Goal: Task Accomplishment & Management: Complete application form

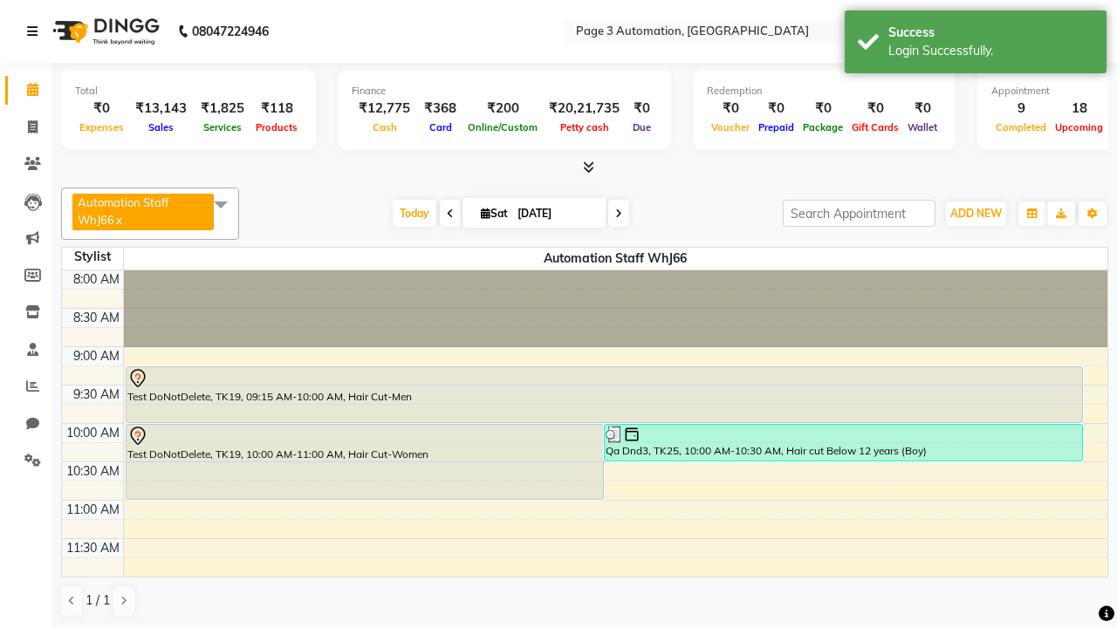
click at [36, 31] on icon at bounding box center [32, 31] width 10 height 12
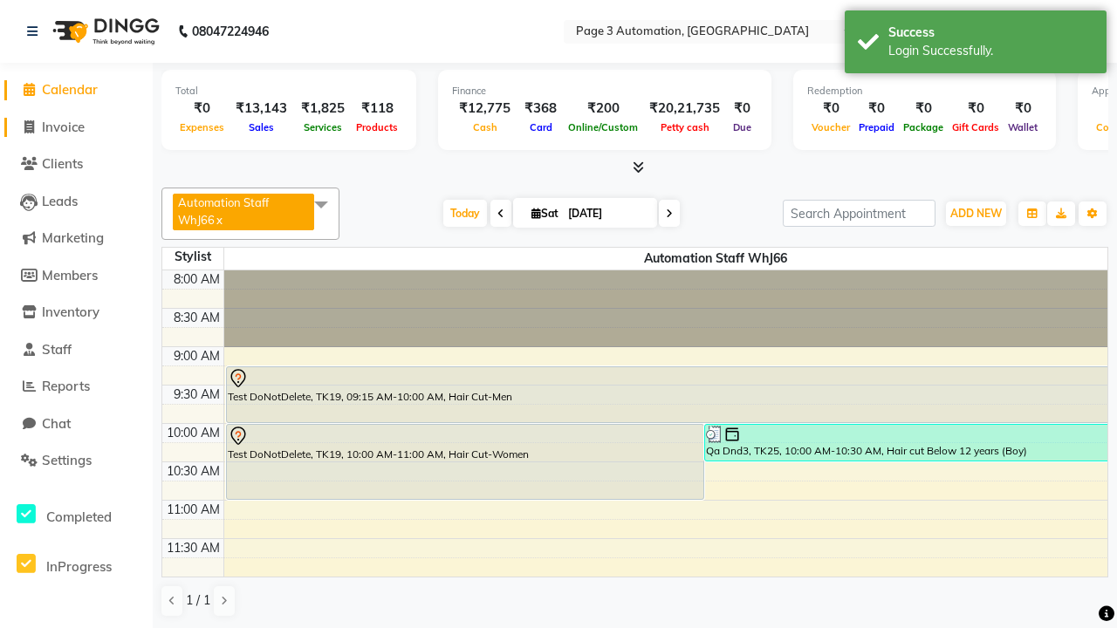
click at [76, 127] on span "Invoice" at bounding box center [63, 127] width 43 height 17
select select "2774"
select select "service"
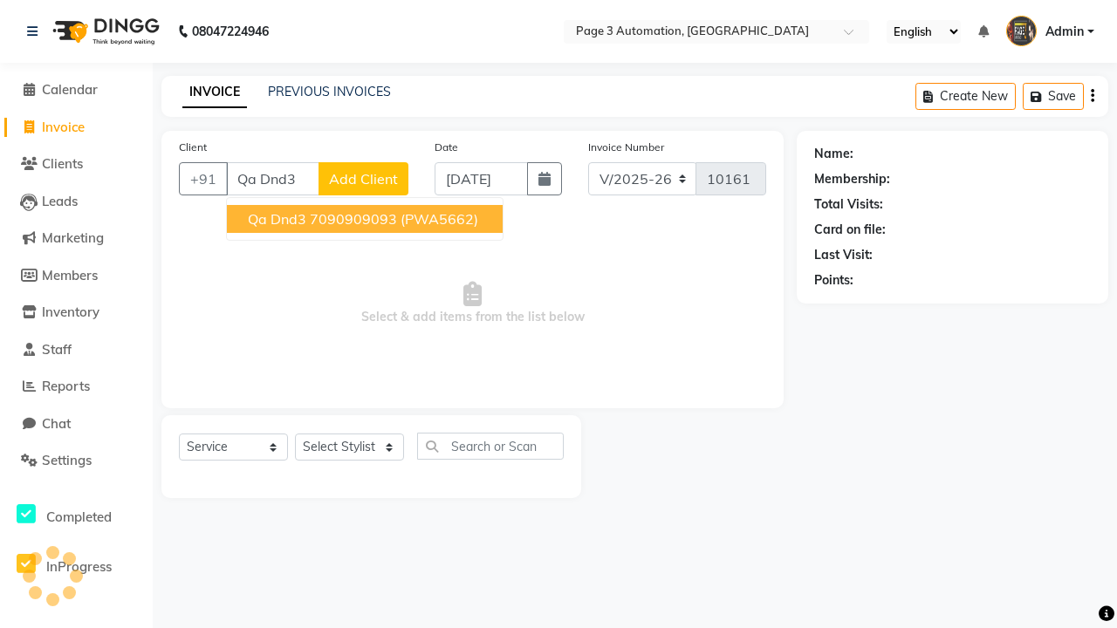
click at [366, 219] on ngb-highlight "7090909093" at bounding box center [353, 218] width 87 height 17
type input "7090909093"
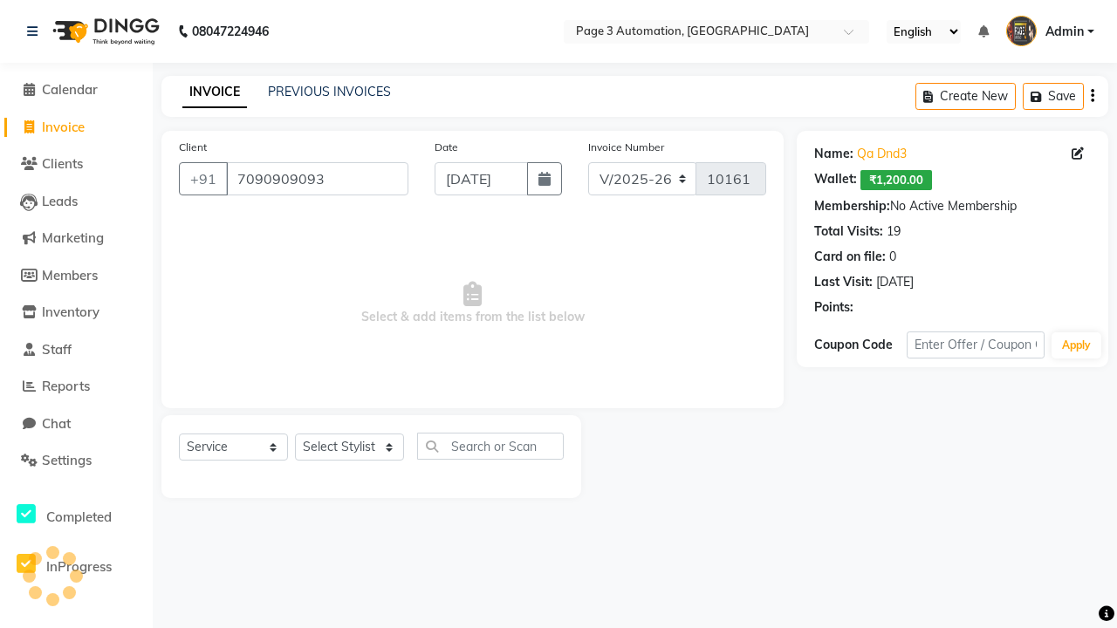
select select "71572"
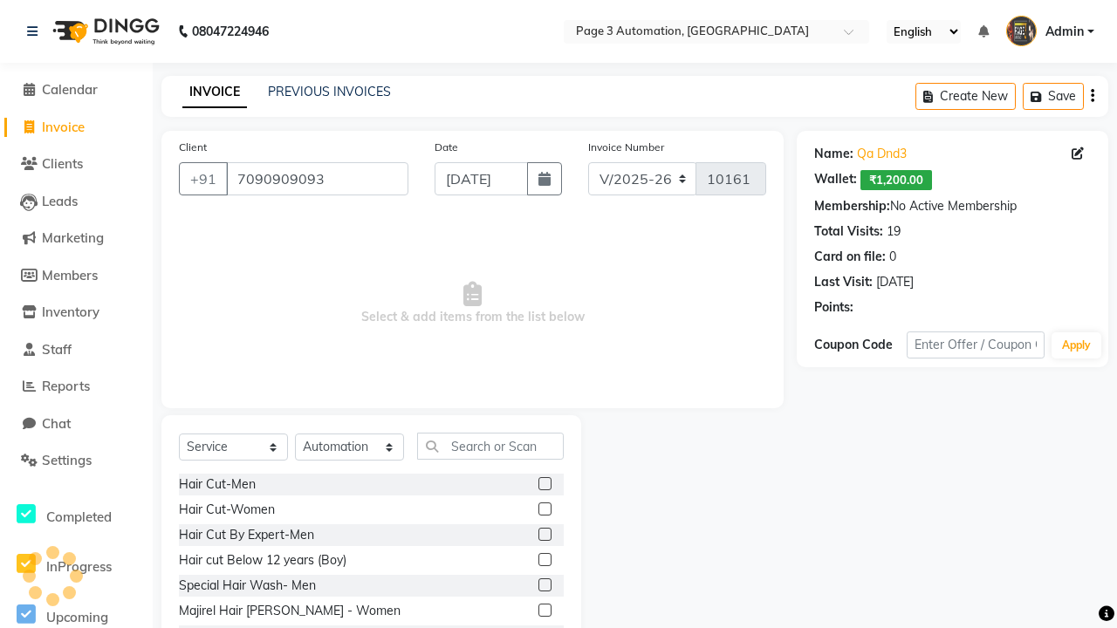
click at [544, 560] on label at bounding box center [544, 559] width 13 height 13
click at [544, 560] on input "checkbox" at bounding box center [543, 560] width 11 height 11
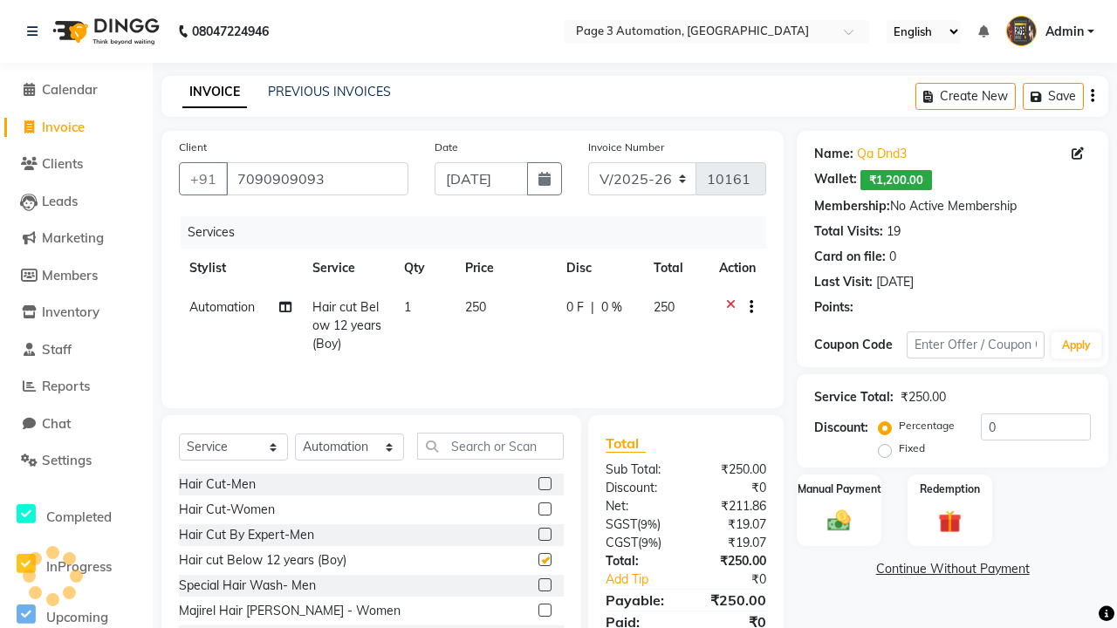
click at [748, 307] on button "button" at bounding box center [747, 307] width 10 height 18
checkbox input "false"
click at [756, 271] on label "Cross Sale" at bounding box center [755, 271] width 68 height 17
click at [733, 271] on input "Cross Sale" at bounding box center [726, 268] width 11 height 11
radio input "true"
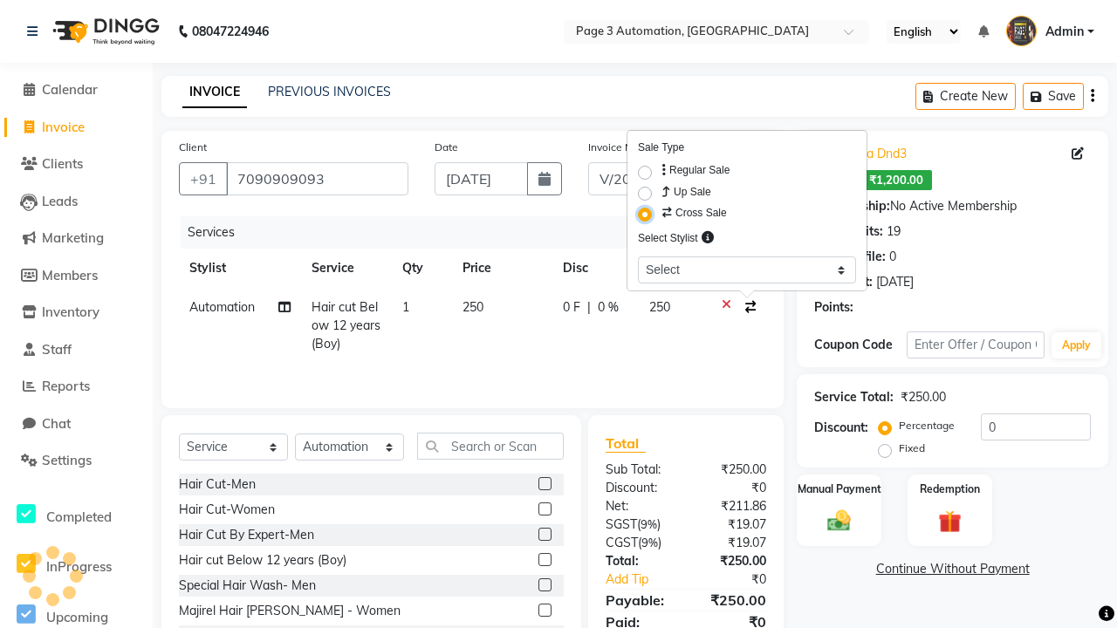
select select "93387"
click at [838, 489] on label "Manual Payment" at bounding box center [839, 488] width 87 height 17
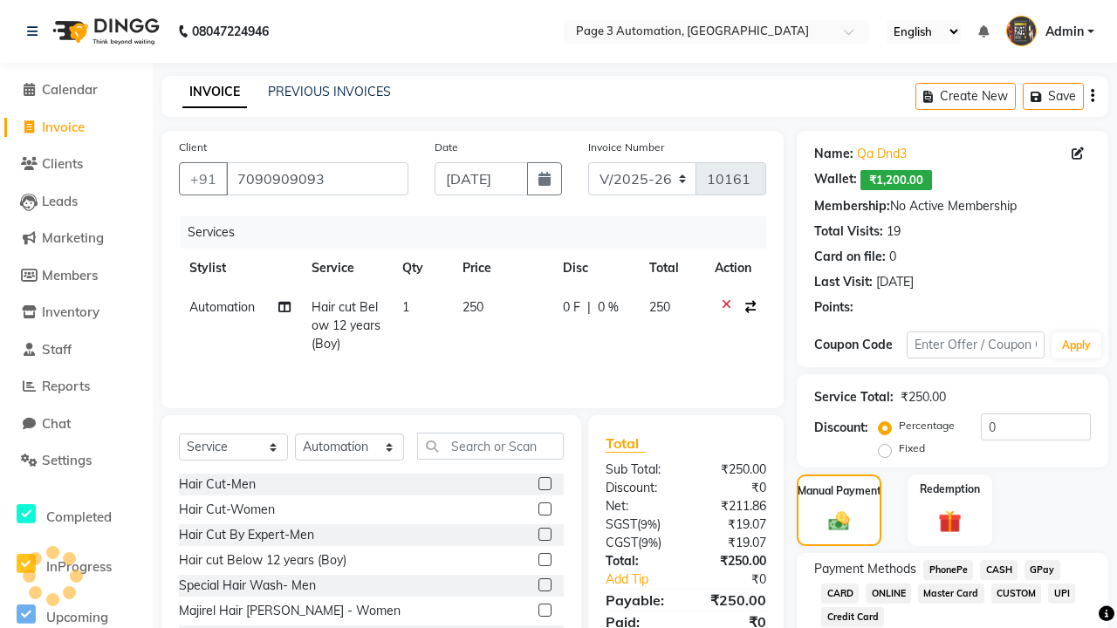
click at [998, 570] on span "CASH" at bounding box center [999, 570] width 38 height 20
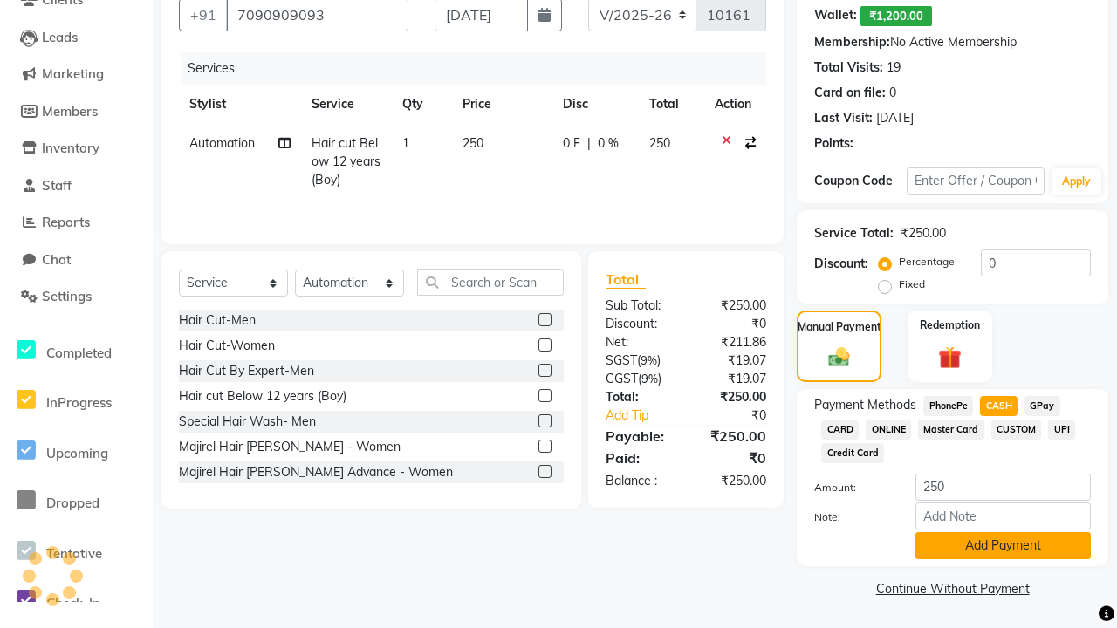
click at [1002, 545] on button "Add Payment" at bounding box center [1002, 545] width 175 height 27
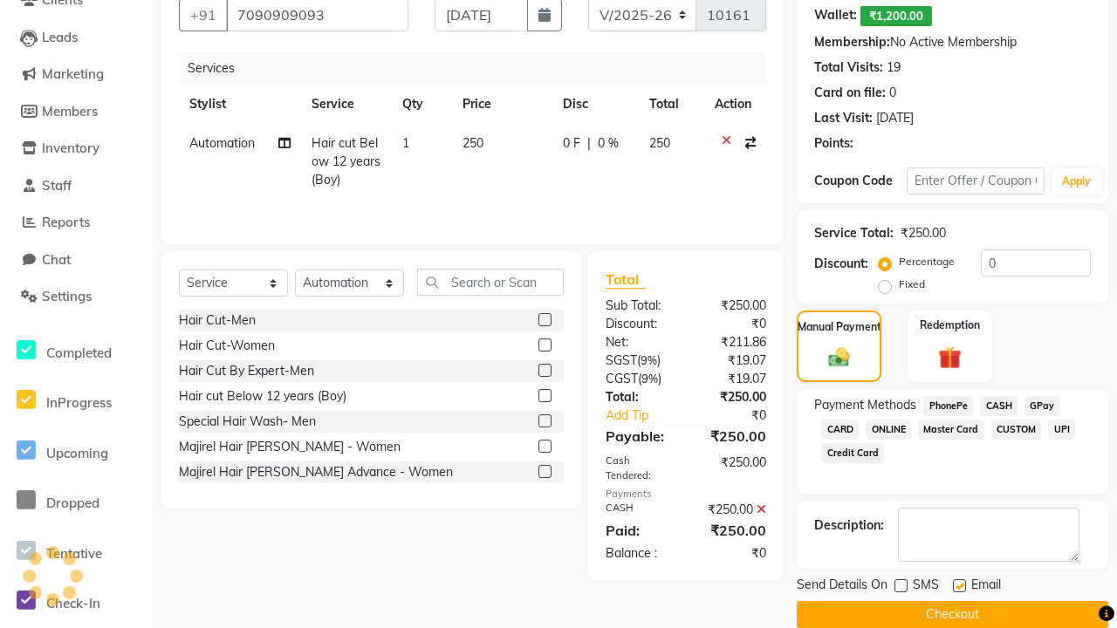
click at [959, 585] on label at bounding box center [959, 585] width 13 height 13
click at [959, 585] on input "checkbox" at bounding box center [958, 586] width 11 height 11
checkbox input "false"
click at [952, 614] on button "Checkout" at bounding box center [952, 614] width 311 height 27
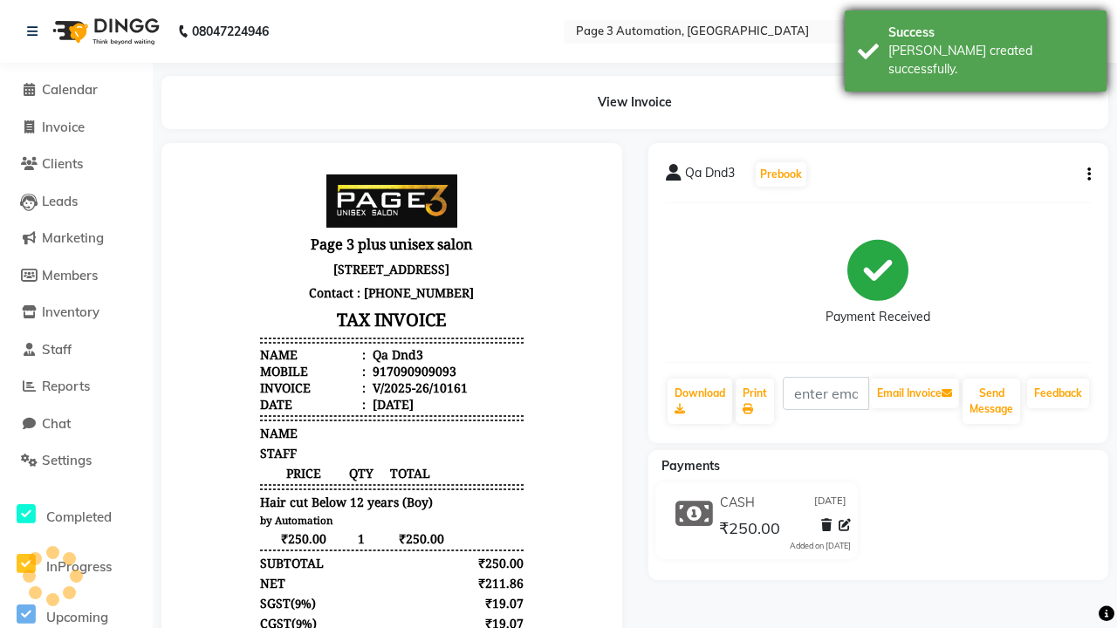
click at [975, 44] on div "Bill created successfully." at bounding box center [990, 60] width 205 height 37
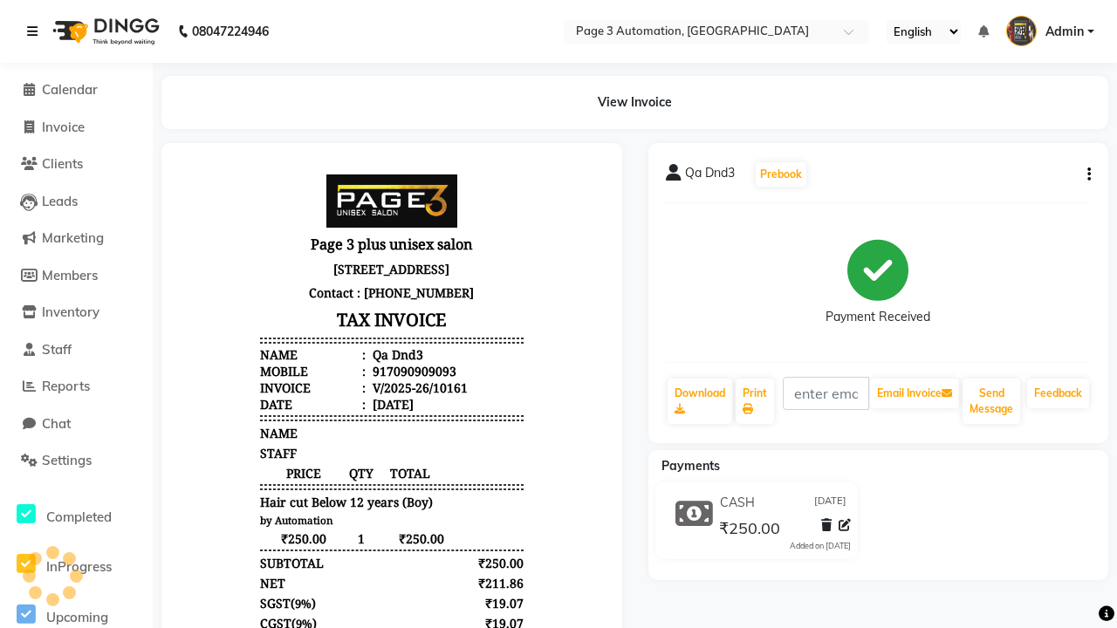
click at [36, 31] on icon at bounding box center [32, 31] width 10 height 12
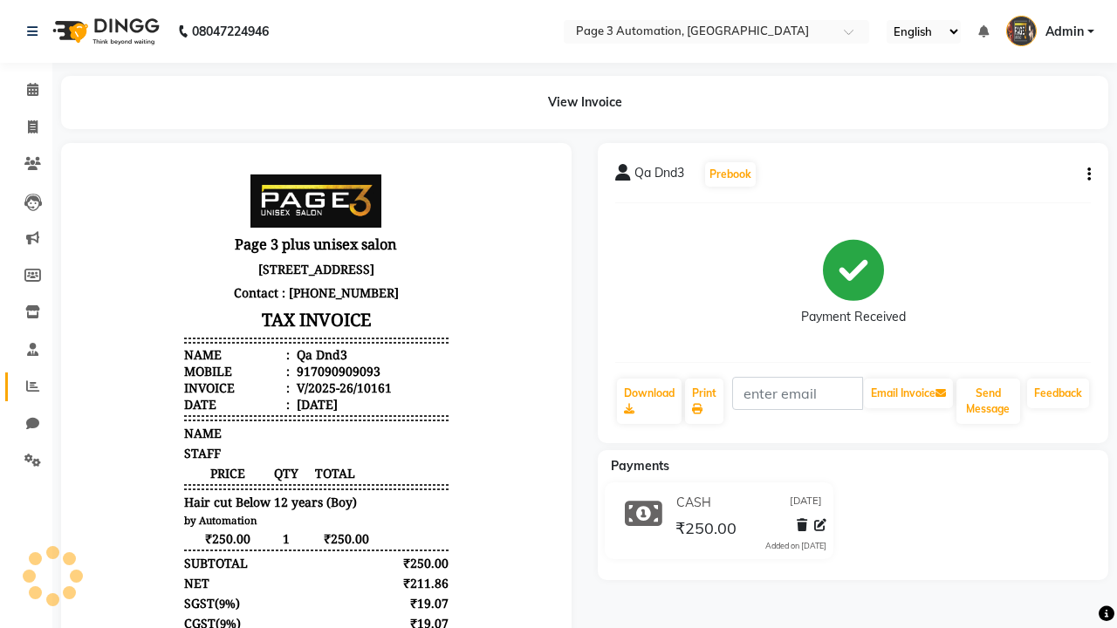
click at [26, 386] on icon at bounding box center [32, 386] width 13 height 13
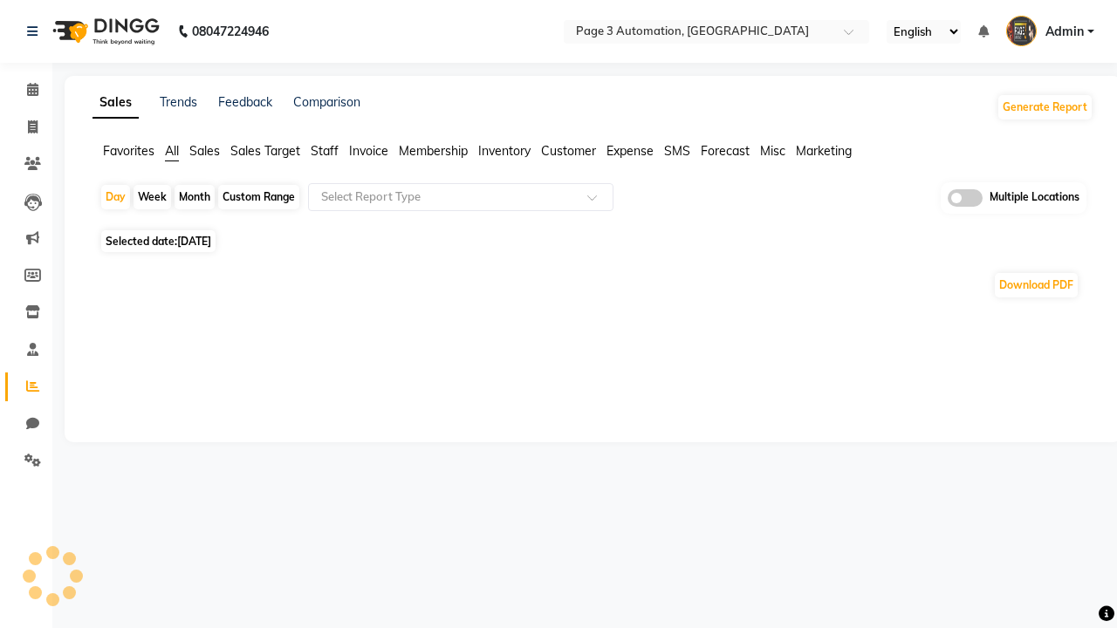
type input "Cross Sell / Up sell Report"
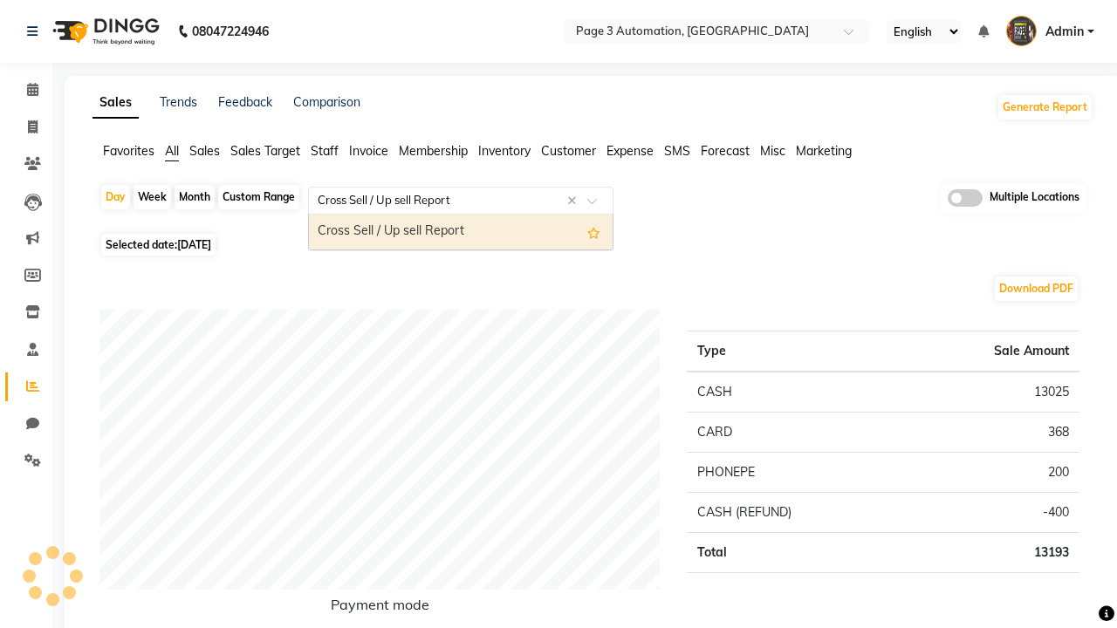
click at [461, 232] on div "Cross Sell / Up sell Report" at bounding box center [461, 232] width 304 height 35
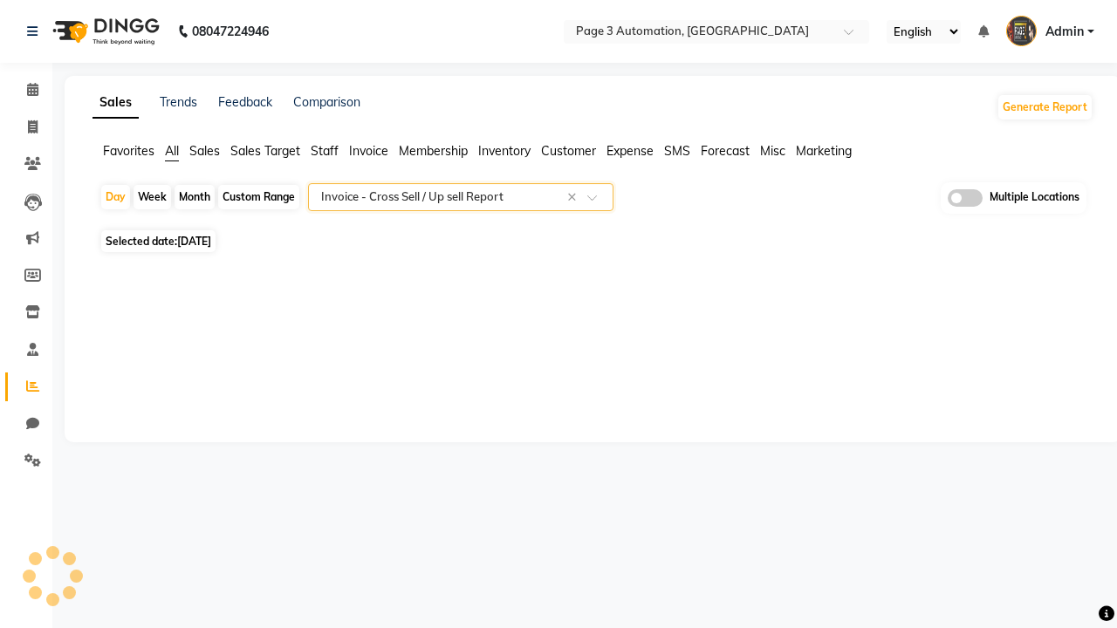
select select "full_report"
select select "csv"
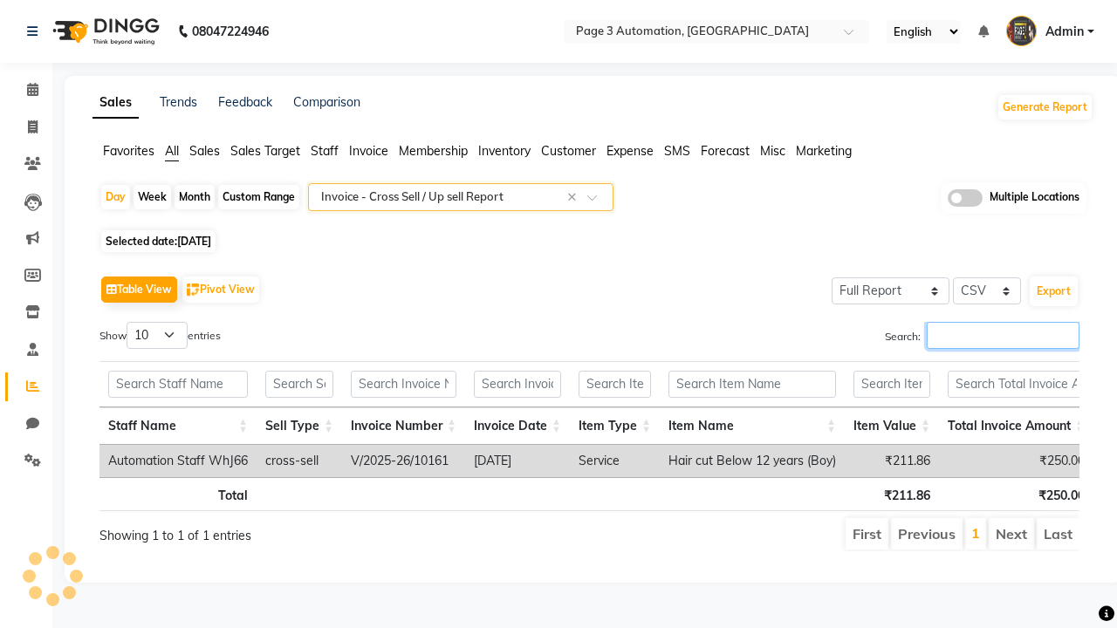
type input "V/2025-26/10161"
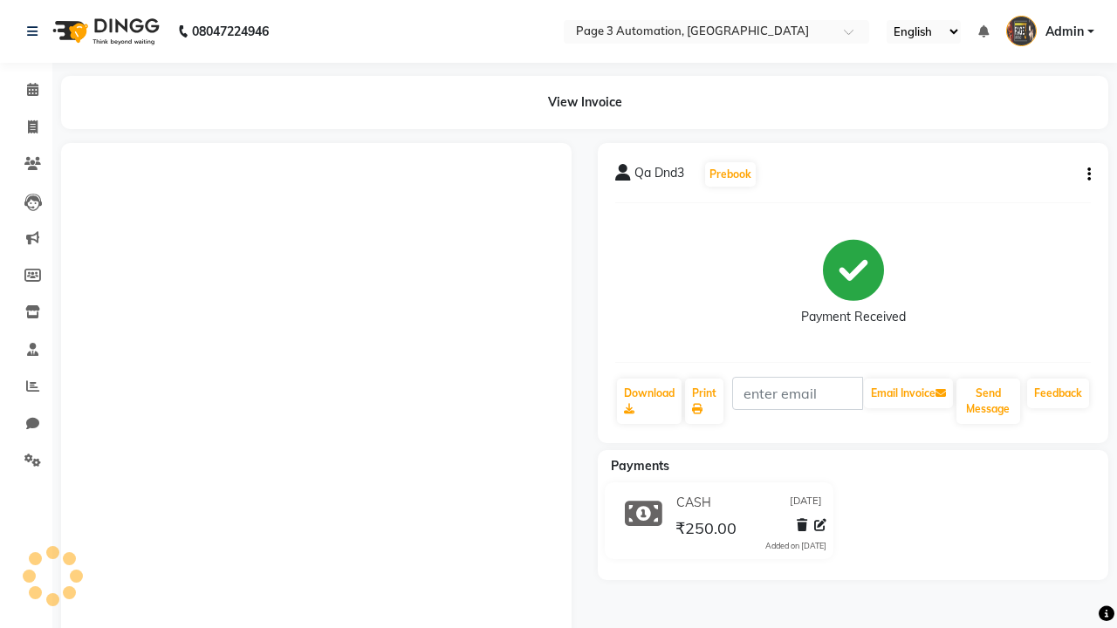
click at [1085, 174] on button "button" at bounding box center [1085, 175] width 10 height 18
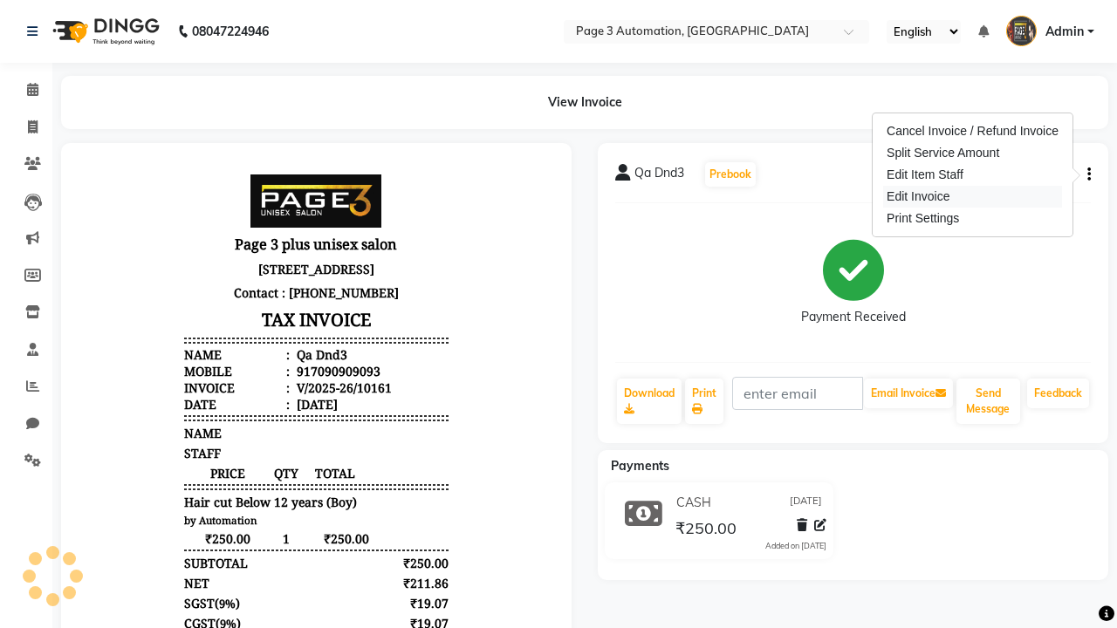
click at [972, 196] on div "Edit Invoice" at bounding box center [972, 197] width 179 height 22
select select "service"
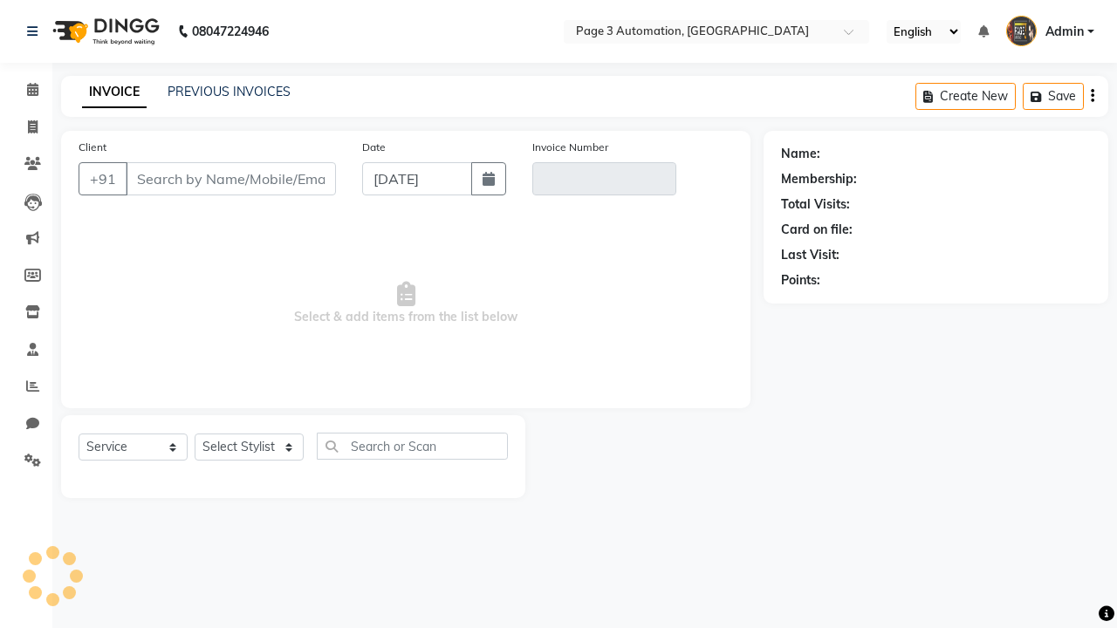
select select "service"
type input "7090909093"
type input "V/2025-26/10161"
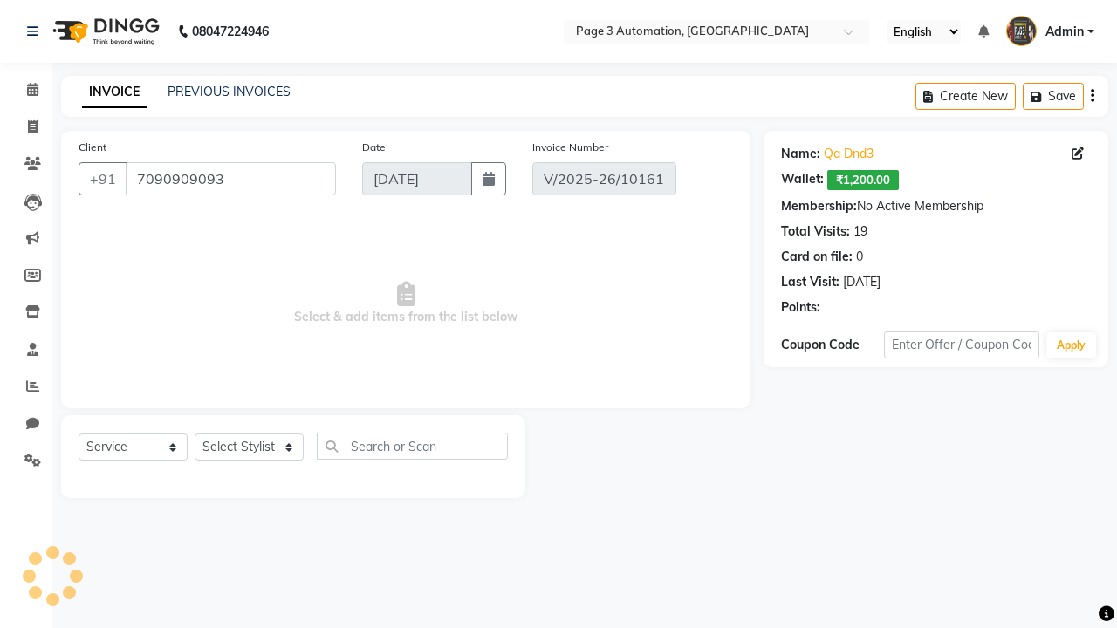
select select "select"
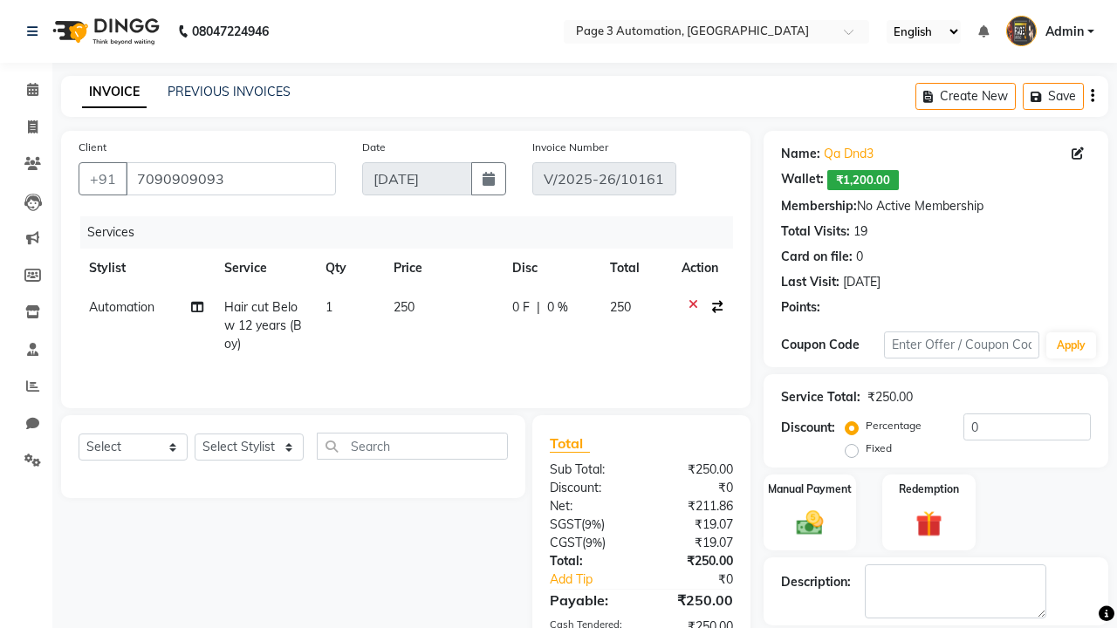
click at [1050, 31] on span "Admin" at bounding box center [1064, 32] width 38 height 18
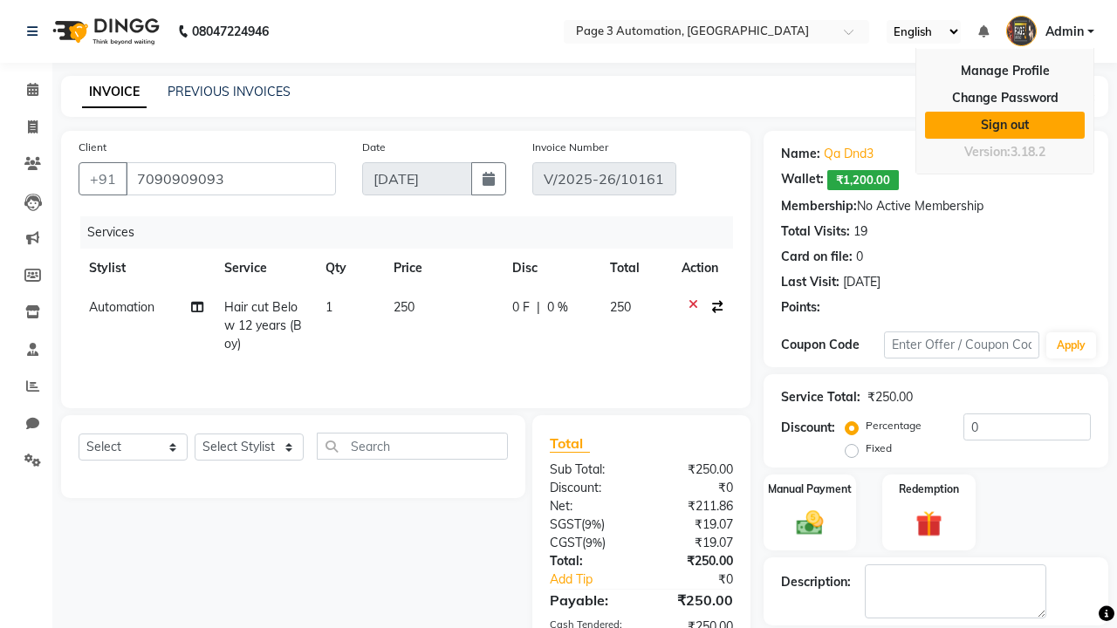
click at [1004, 125] on link "Sign out" at bounding box center [1005, 125] width 160 height 27
